Goal: Task Accomplishment & Management: Complete application form

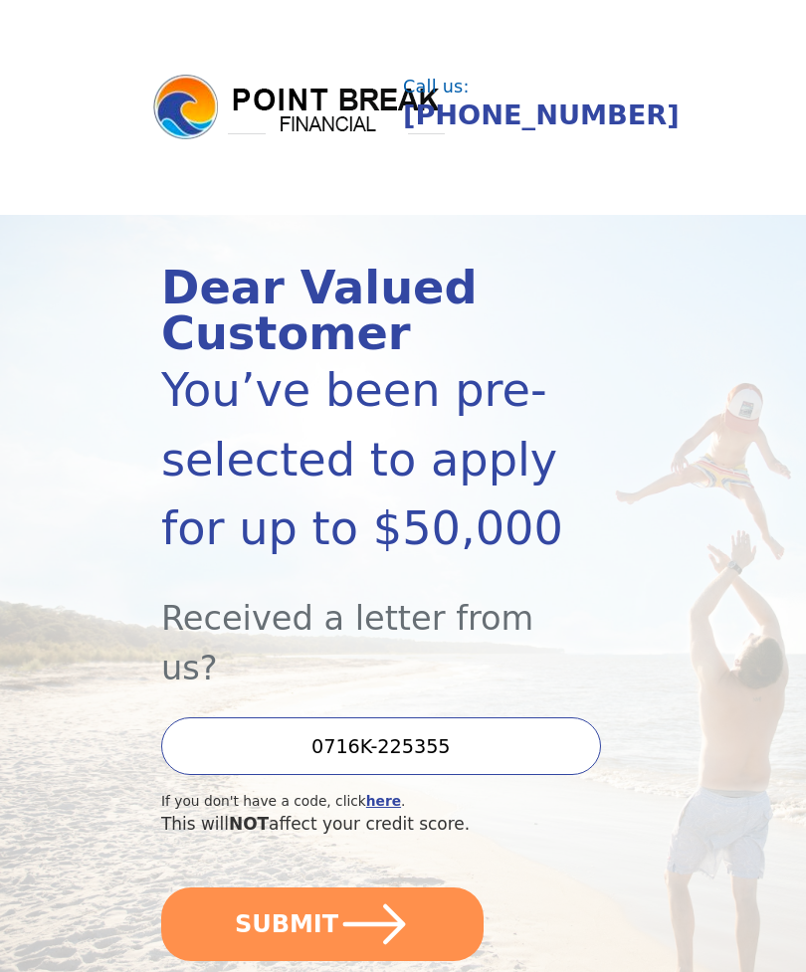
click at [227, 888] on button "SUBMIT" at bounding box center [322, 925] width 322 height 74
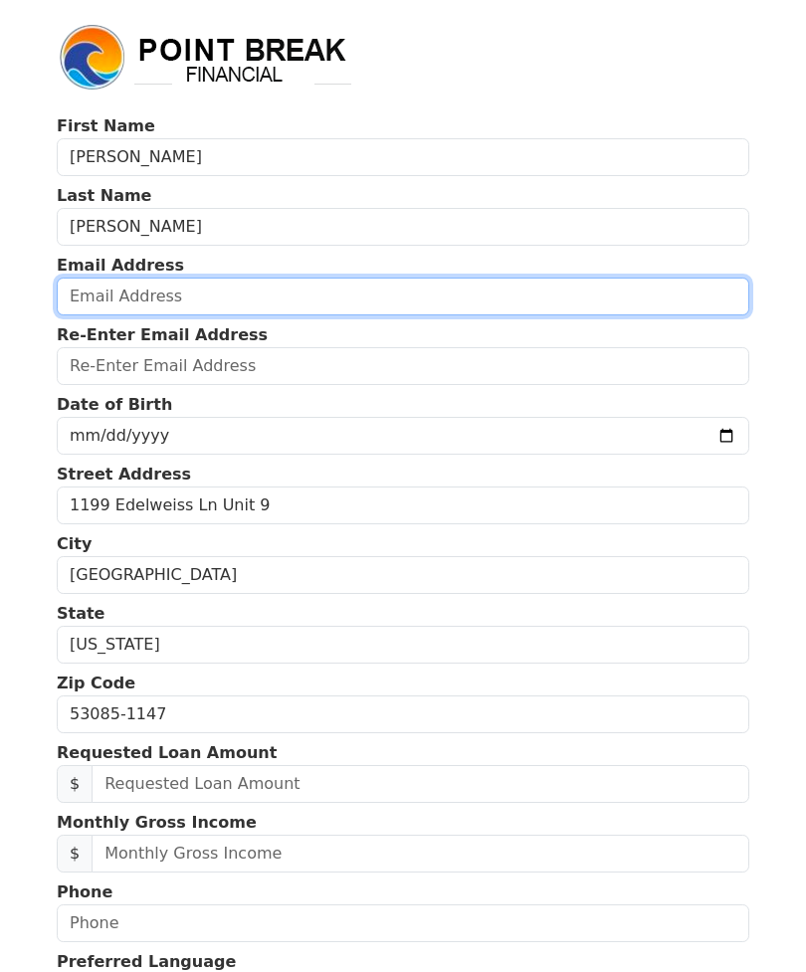
click at [108, 302] on input "email" at bounding box center [403, 297] width 693 height 38
click at [365, 297] on input "email" at bounding box center [403, 297] width 693 height 38
click at [410, 280] on input "hannahmarie518@gmail.dom" at bounding box center [403, 297] width 693 height 38
click at [406, 287] on input "hannahmarie518@gmail.dom" at bounding box center [403, 297] width 693 height 38
click at [409, 284] on input "hannahmarie518@gmail.dom" at bounding box center [403, 297] width 693 height 38
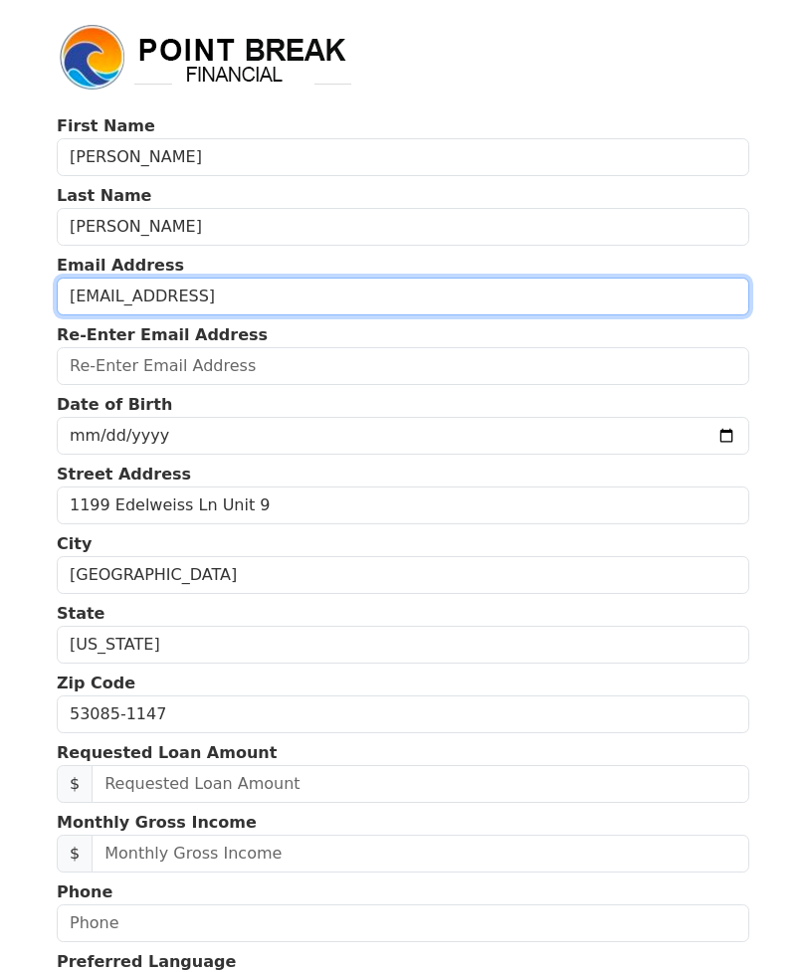
click at [399, 305] on input "hannahmarie518@gmail.dom" at bounding box center [403, 297] width 693 height 38
click at [368, 306] on input "hannahmarie518@gmail.com" at bounding box center [403, 297] width 693 height 38
click at [363, 310] on input "hannahmarie518@gmail.com" at bounding box center [403, 297] width 693 height 38
click at [364, 300] on input "hannahmarie518@gmail.com" at bounding box center [403, 297] width 693 height 38
type input "hannahmarie518@gmail.com"
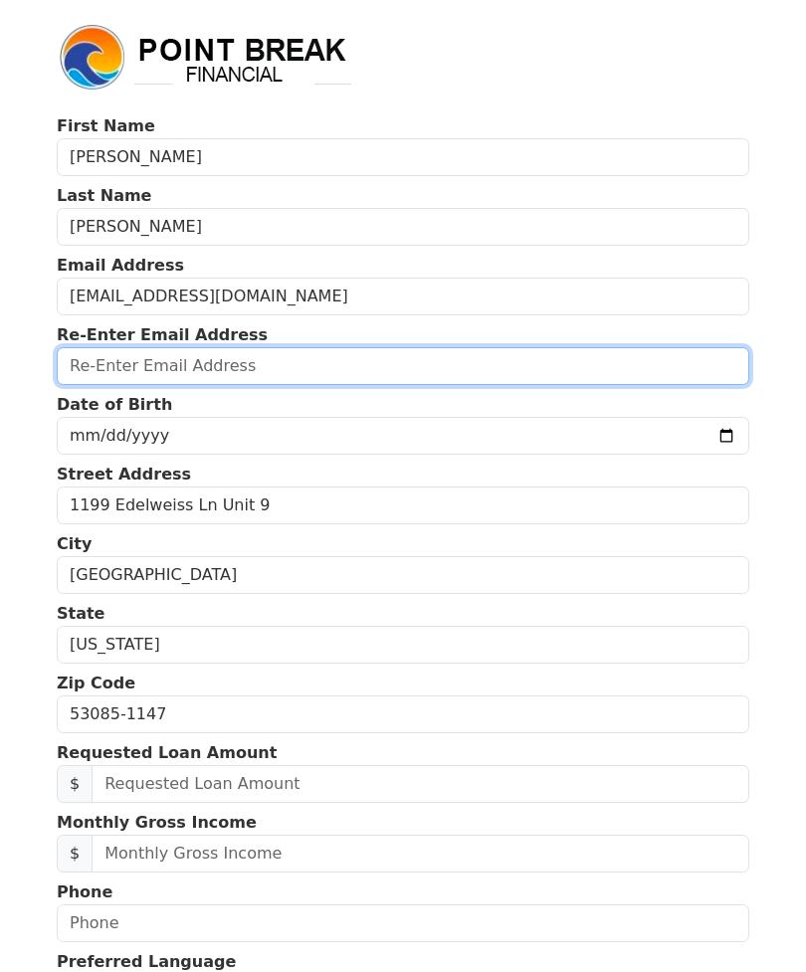
click at [164, 360] on input "email" at bounding box center [403, 366] width 693 height 38
click at [181, 363] on input "email" at bounding box center [403, 366] width 693 height 38
click at [130, 355] on input "email" at bounding box center [403, 366] width 693 height 38
paste input "hannahmarie518@gmail.com"
type input "hannahmarie518@gmail.com"
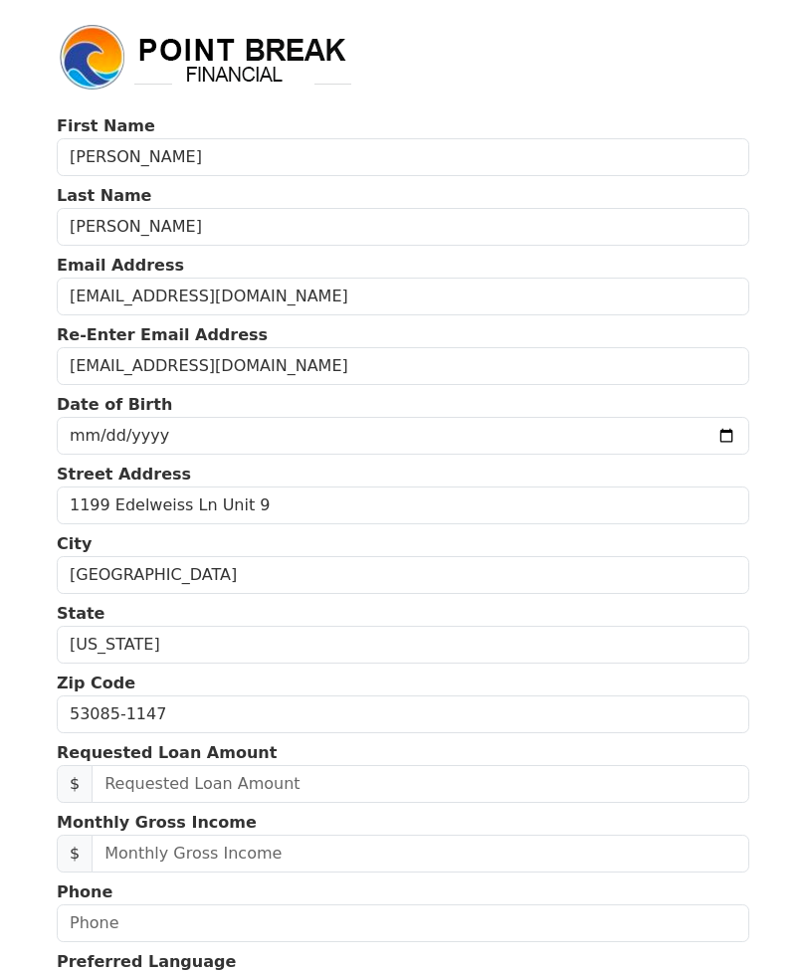
click at [239, 430] on input "date" at bounding box center [403, 436] width 693 height 38
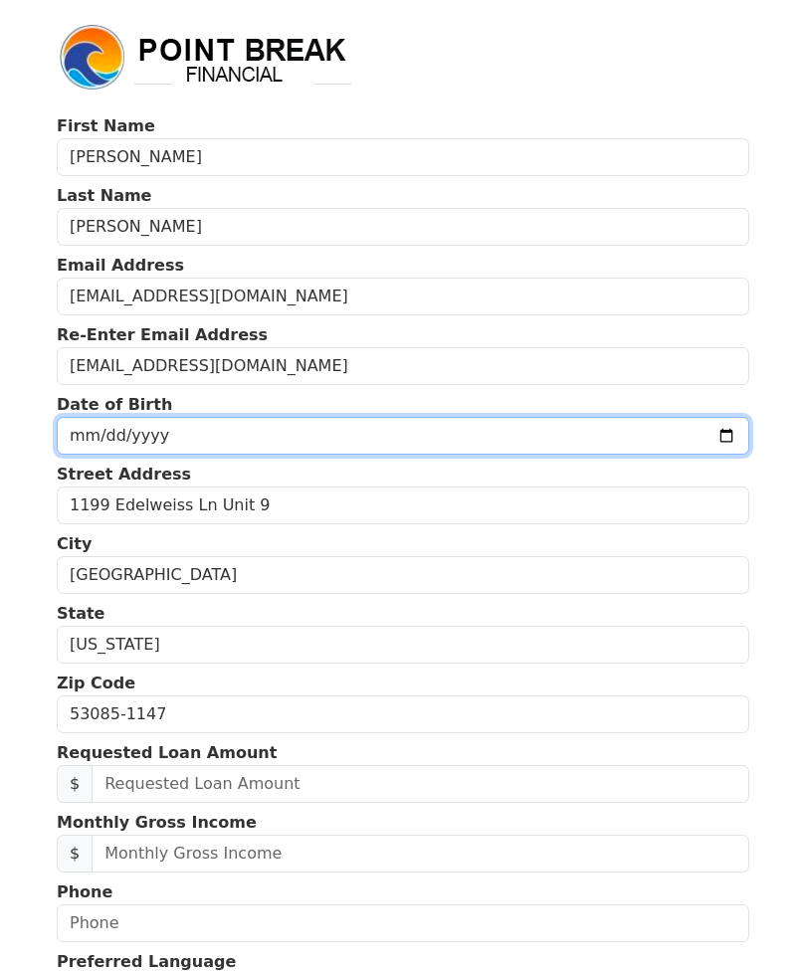
type input "2000-05-19"
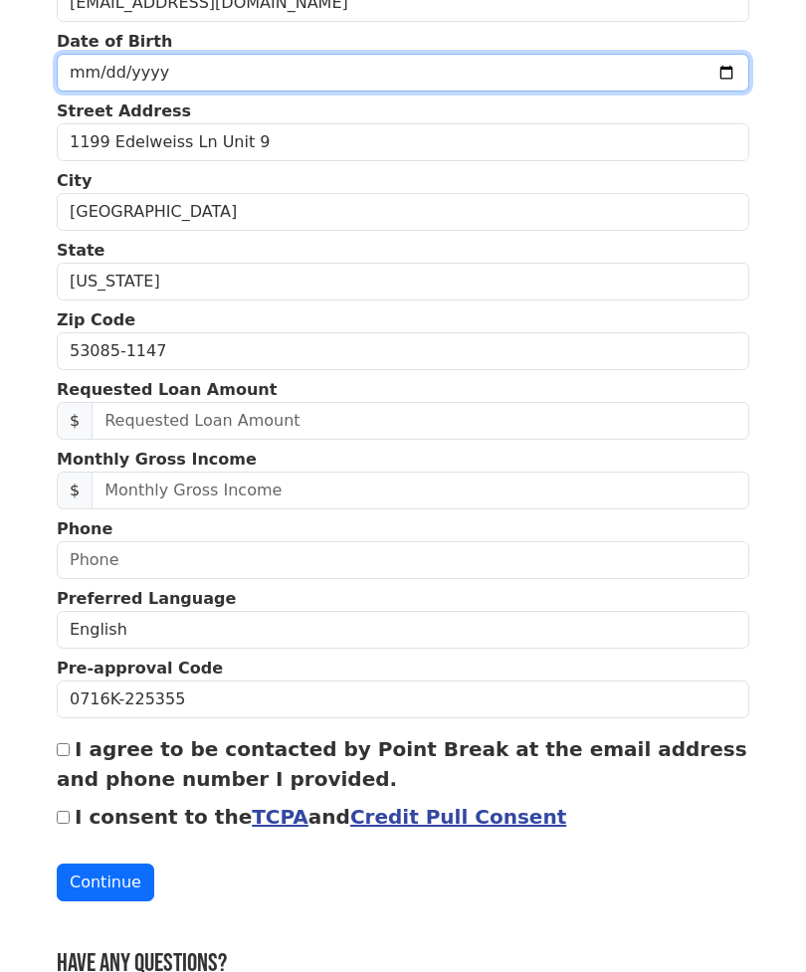
scroll to position [363, 0]
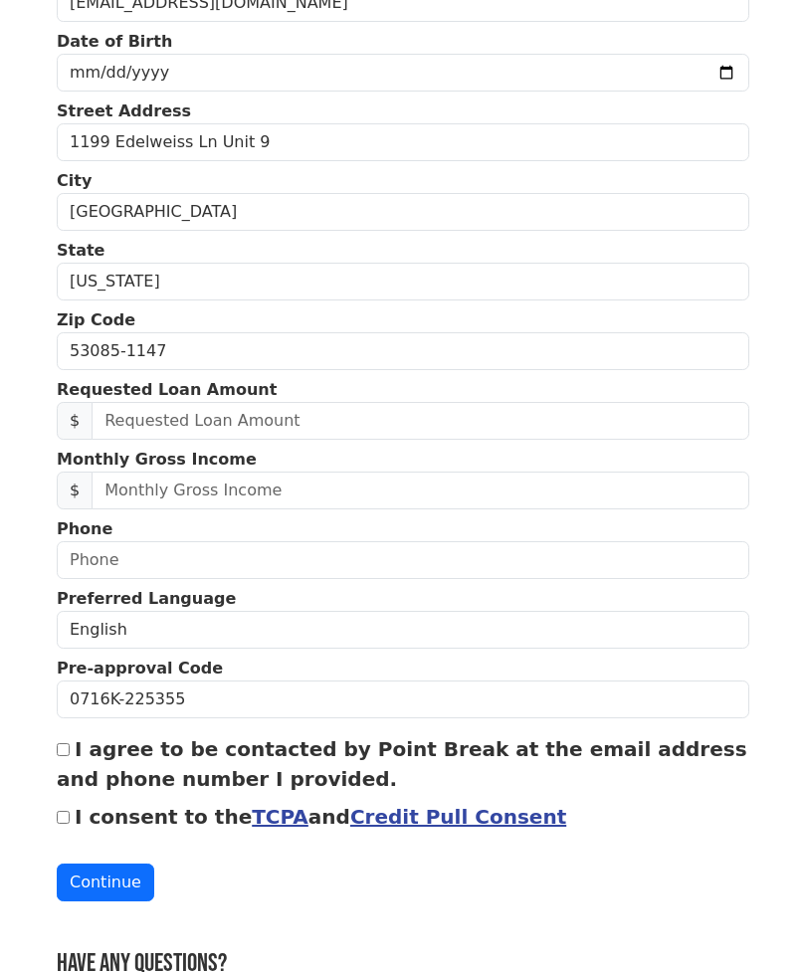
click at [57, 745] on input "I agree to be contacted by Point Break at the email address and phone number I …" at bounding box center [63, 749] width 13 height 13
checkbox input "true"
click at [62, 815] on input "I consent to the TCPA and Credit Pull Consent" at bounding box center [63, 817] width 13 height 13
checkbox input "true"
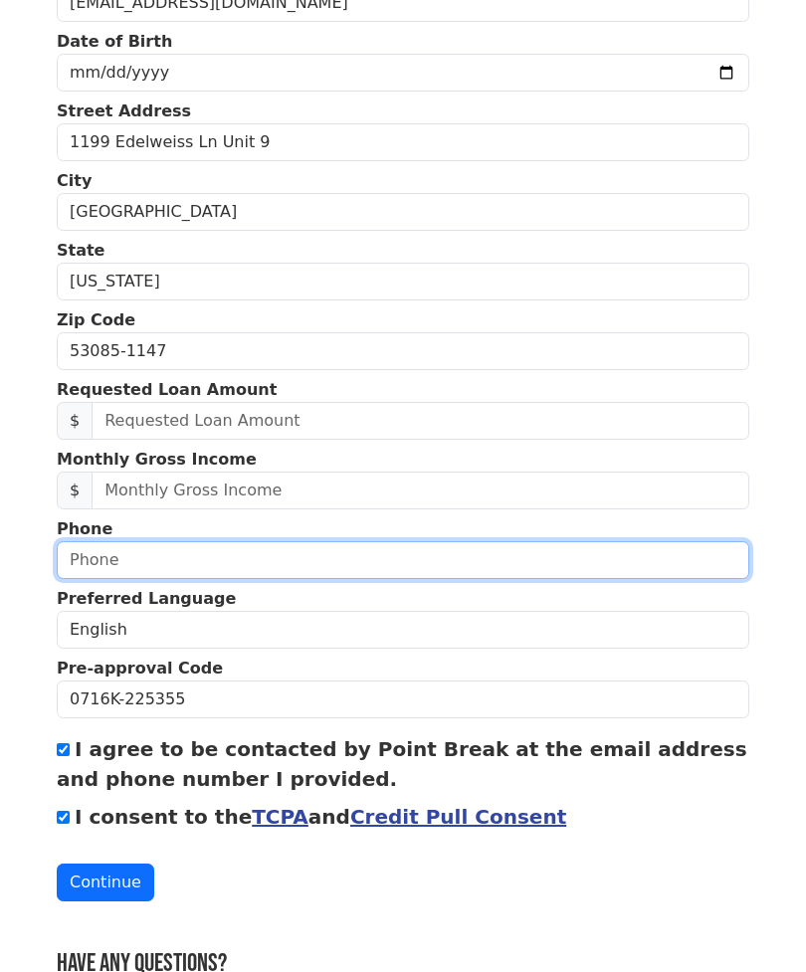
click at [374, 548] on input "text" at bounding box center [403, 560] width 693 height 38
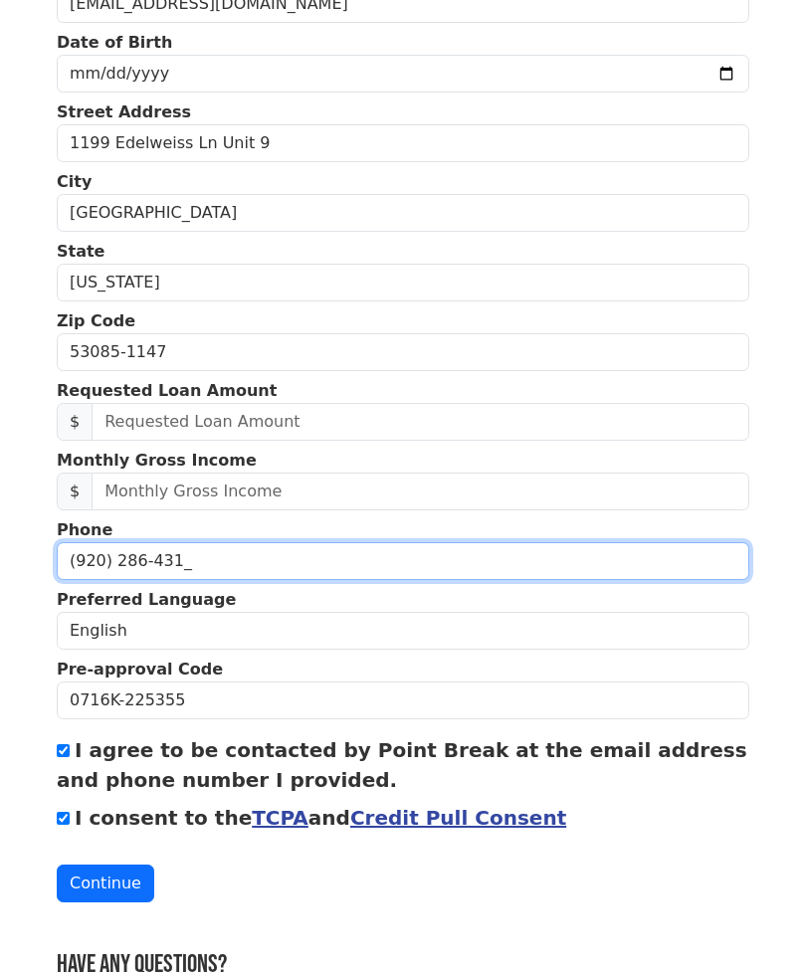
type input "(920) 286-4313"
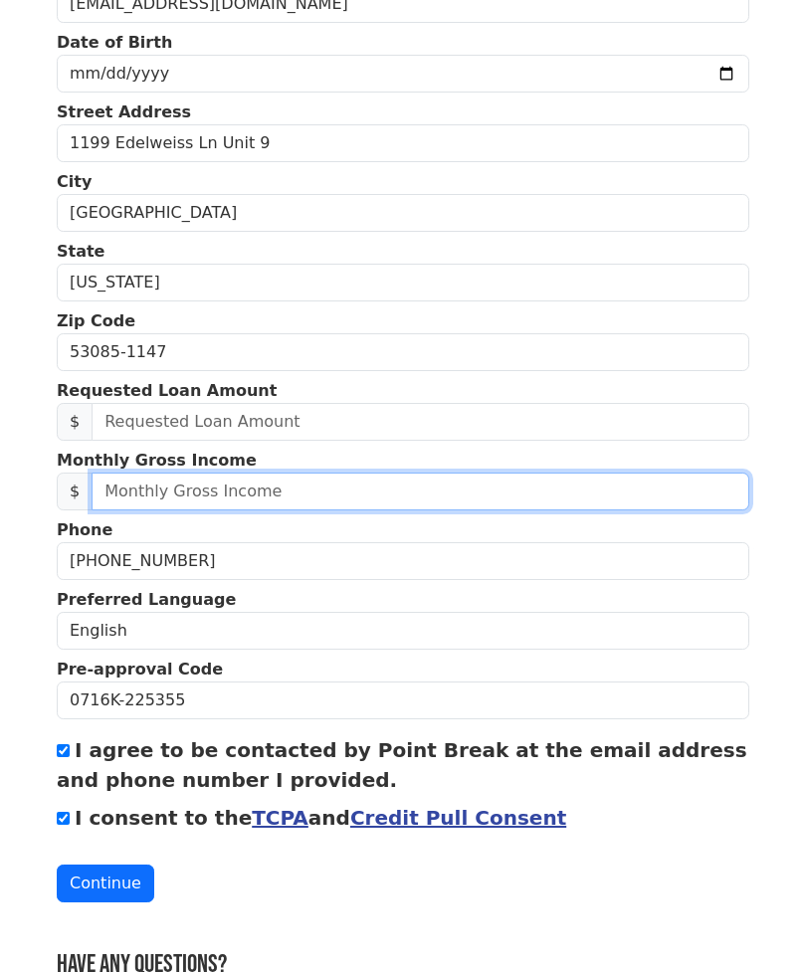
click at [381, 479] on input "text" at bounding box center [421, 492] width 658 height 38
type input "4,000.00"
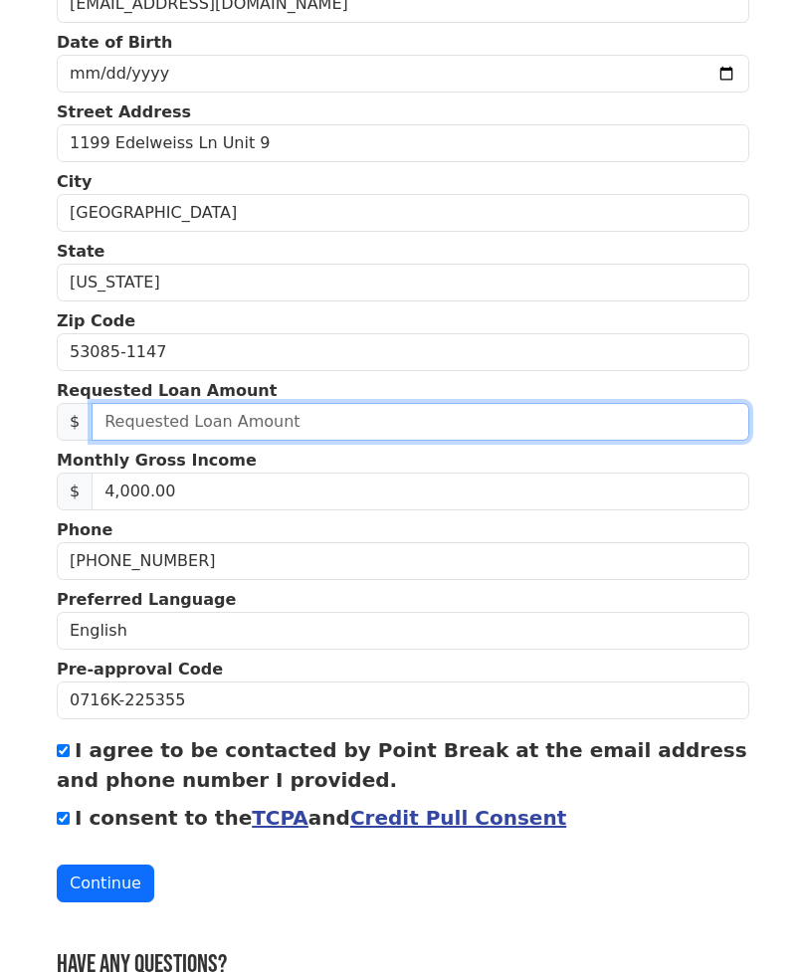
click at [393, 417] on input "text" at bounding box center [421, 422] width 658 height 38
type input "20,000.00"
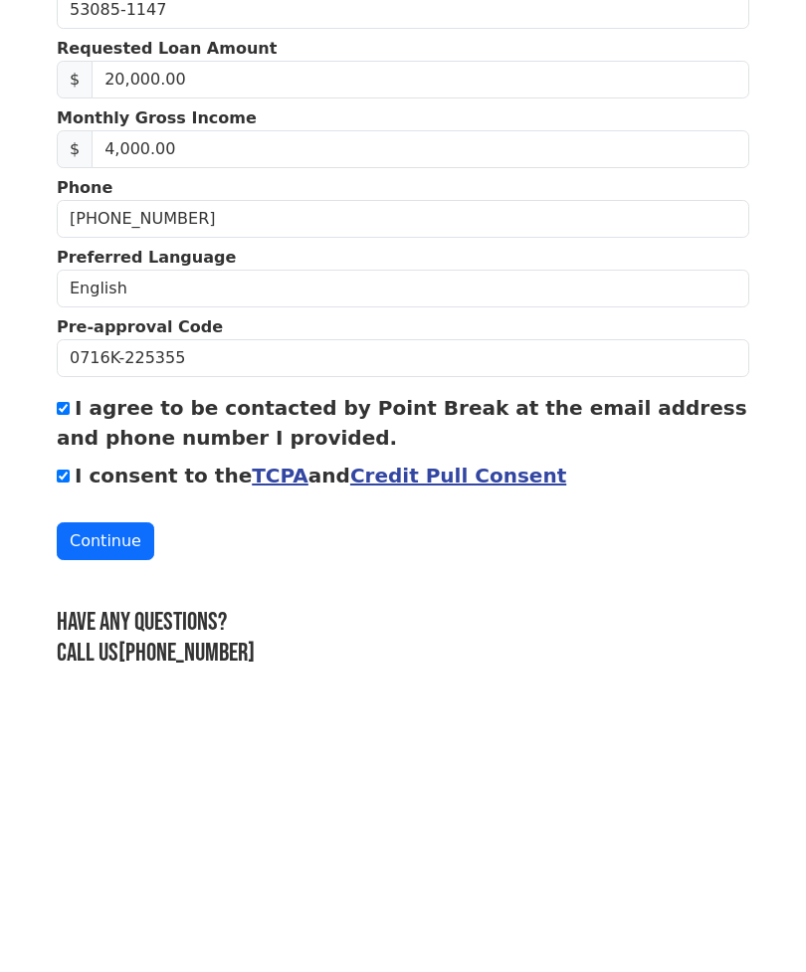
click at [108, 777] on button "Continue" at bounding box center [106, 796] width 98 height 38
